Goal: Information Seeking & Learning: Learn about a topic

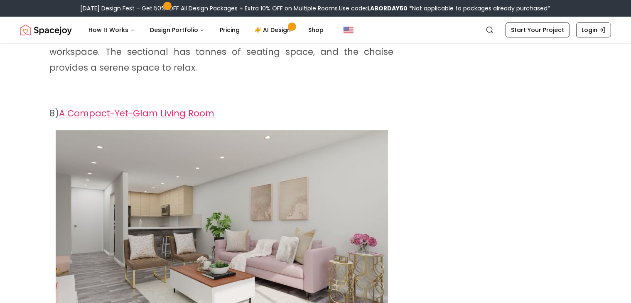
scroll to position [2597, 0]
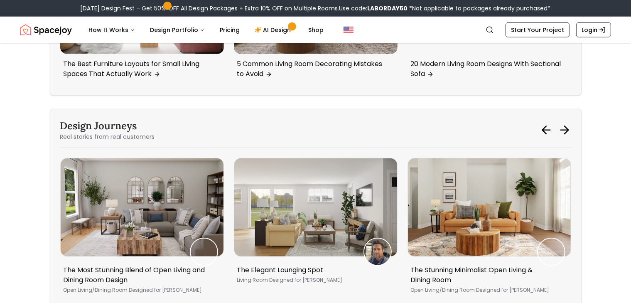
scroll to position [3892, 0]
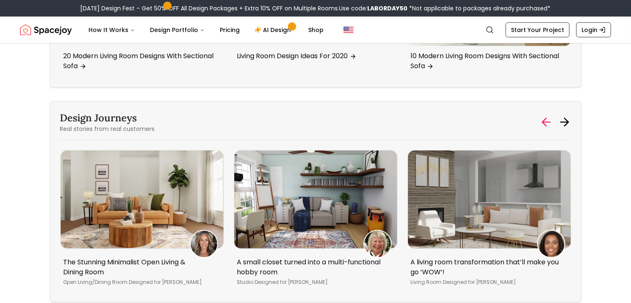
click at [545, 115] on icon at bounding box center [545, 121] width 13 height 13
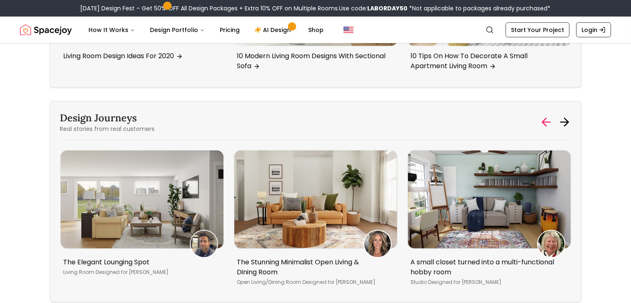
click at [545, 115] on icon at bounding box center [545, 121] width 13 height 13
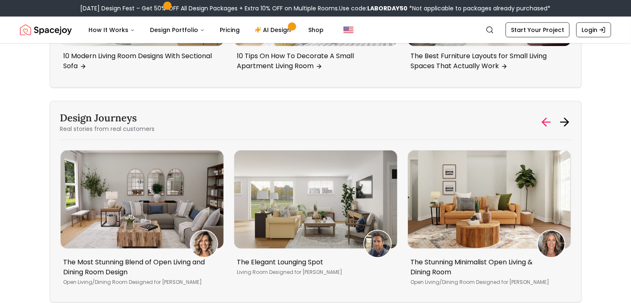
click at [545, 115] on icon at bounding box center [545, 121] width 13 height 13
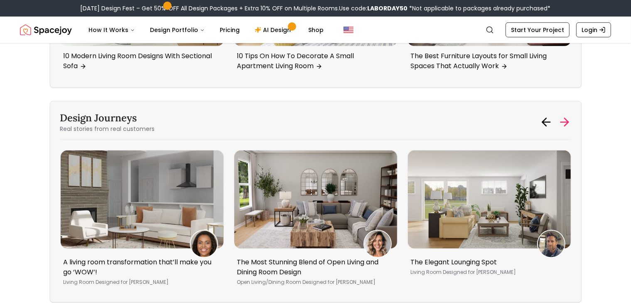
click at [561, 122] on icon at bounding box center [564, 122] width 8 height 0
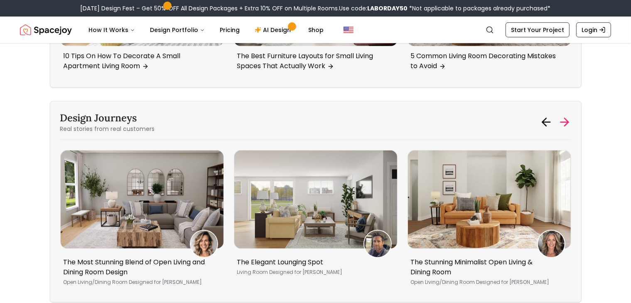
click at [561, 122] on icon at bounding box center [564, 122] width 8 height 0
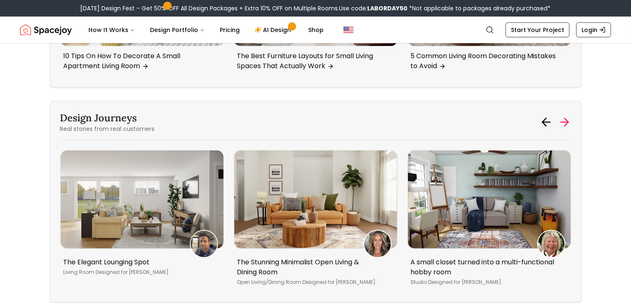
click at [561, 122] on icon at bounding box center [564, 122] width 8 height 0
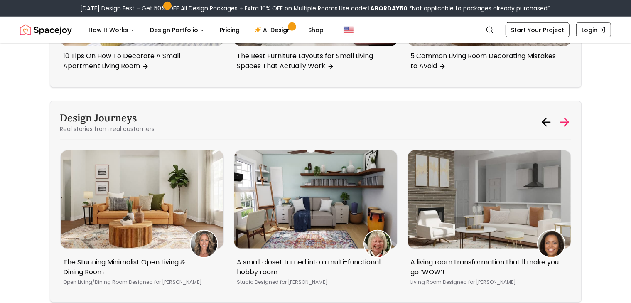
click at [561, 122] on icon at bounding box center [564, 122] width 8 height 0
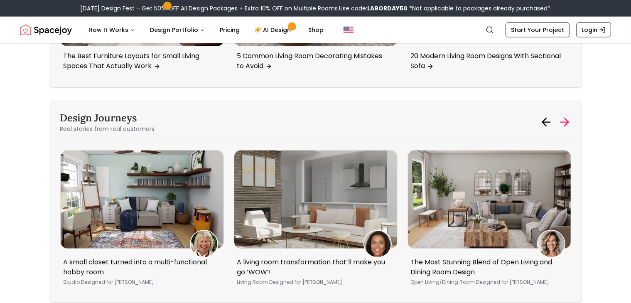
click at [561, 122] on icon at bounding box center [564, 122] width 8 height 0
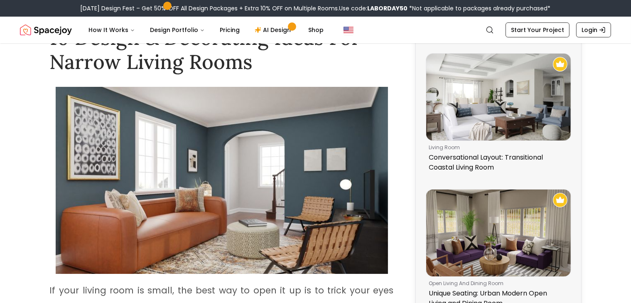
scroll to position [0, 0]
